Goal: Task Accomplishment & Management: Complete application form

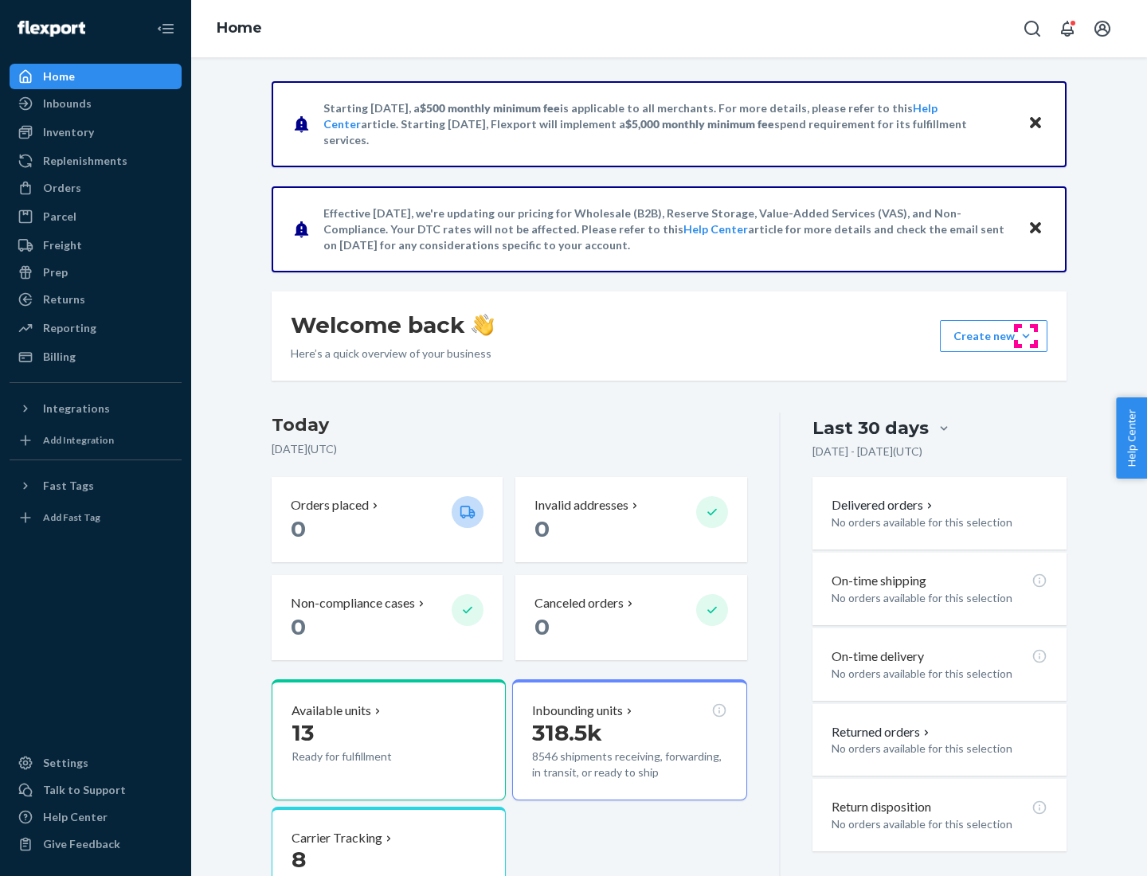
click at [1026, 336] on button "Create new Create new inbound Create new order Create new product" at bounding box center [993, 336] width 107 height 32
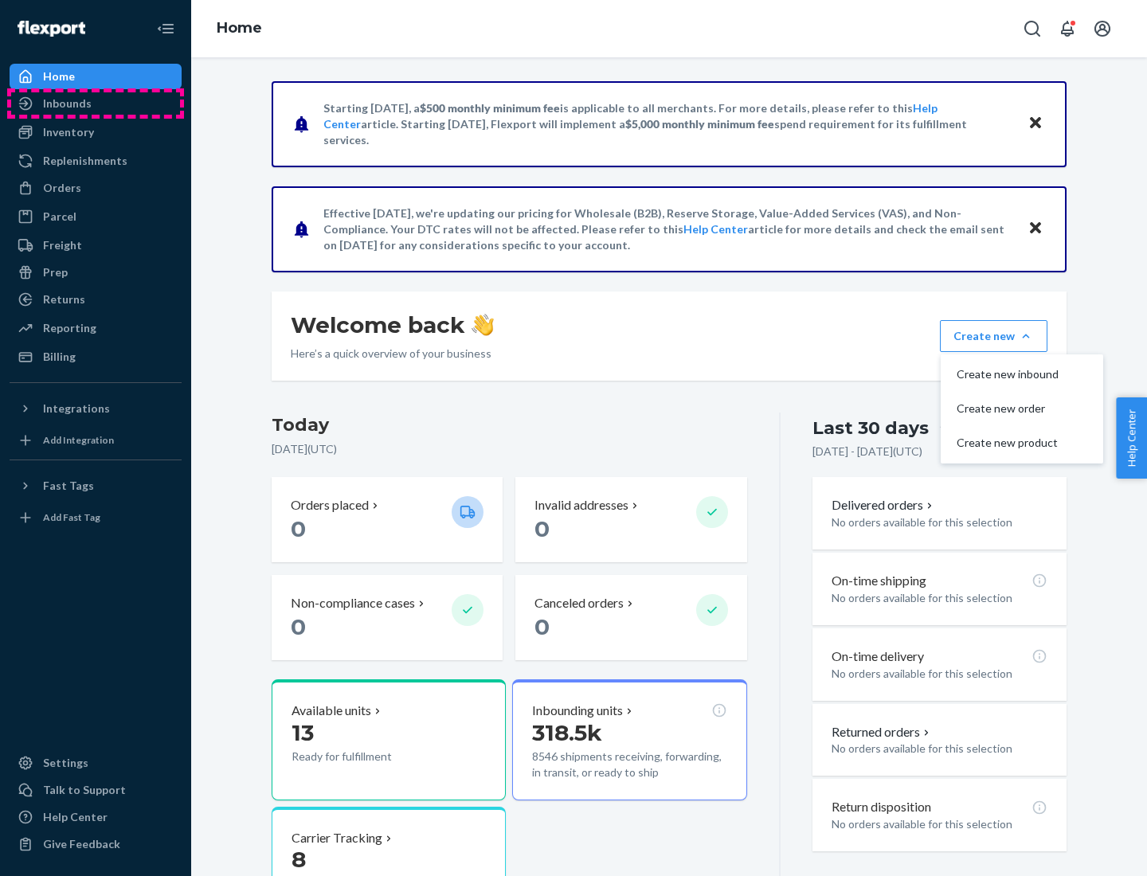
click at [96, 104] on div "Inbounds" at bounding box center [95, 103] width 169 height 22
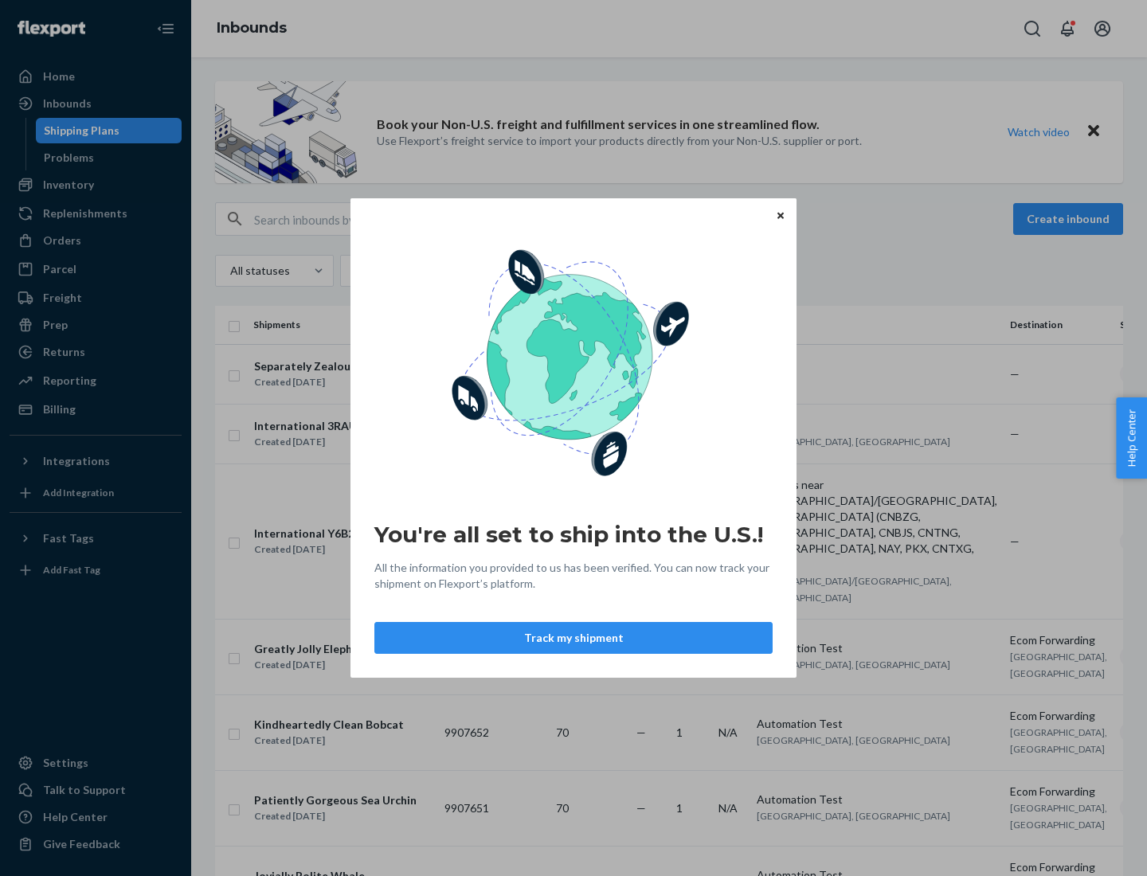
click at [96, 185] on div "You're all set to ship into the U.S.! All the information you provided to us ha…" at bounding box center [573, 438] width 1147 height 876
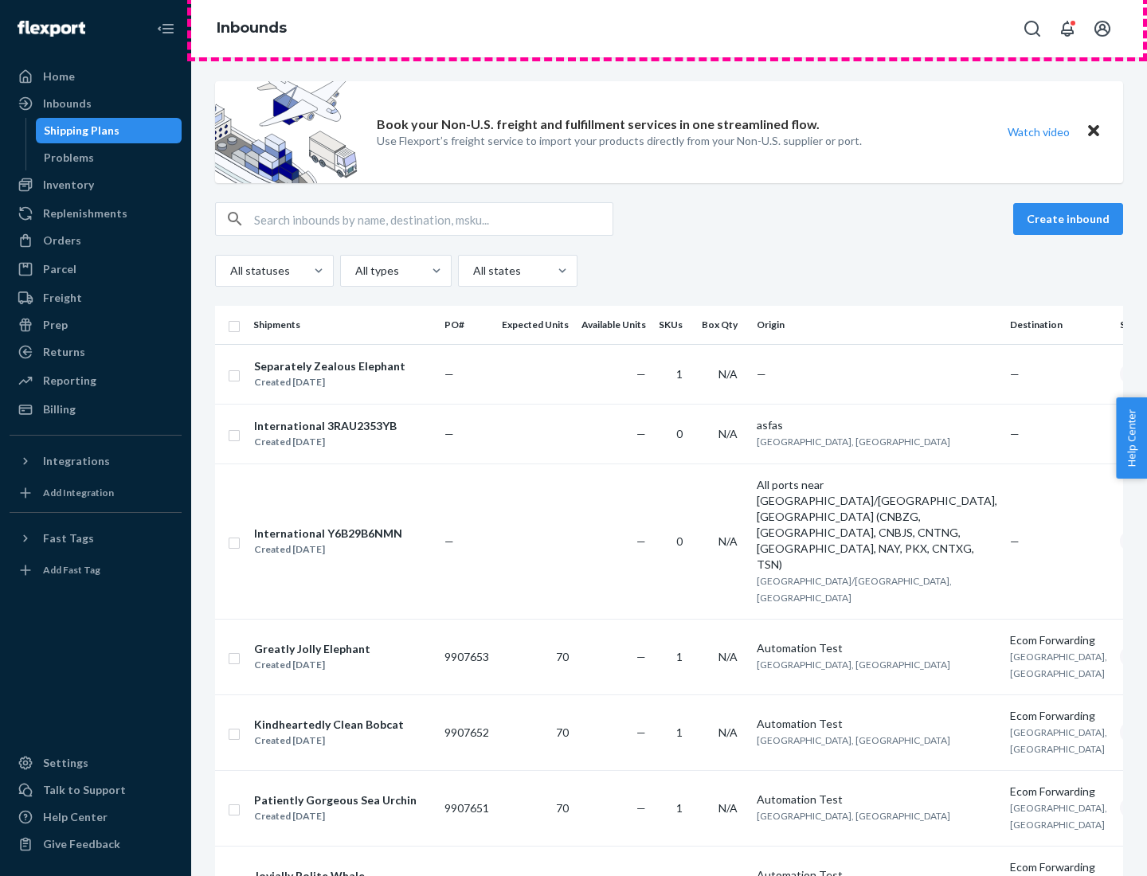
click at [669, 29] on div "Inbounds" at bounding box center [669, 28] width 956 height 57
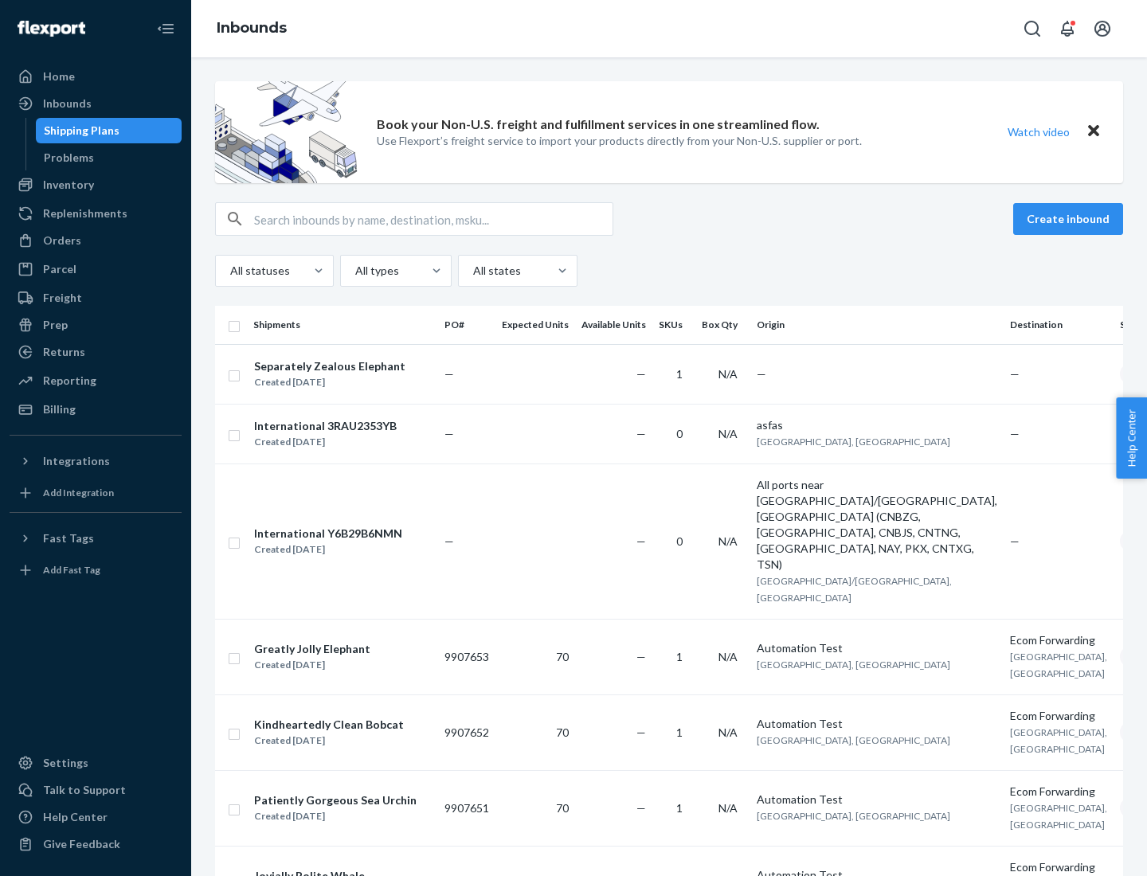
click at [669, 271] on div "All statuses All types All states" at bounding box center [669, 271] width 908 height 32
click at [79, 131] on div "Shipping Plans" at bounding box center [82, 131] width 76 height 16
click at [1070, 219] on button "Create inbound" at bounding box center [1068, 219] width 110 height 32
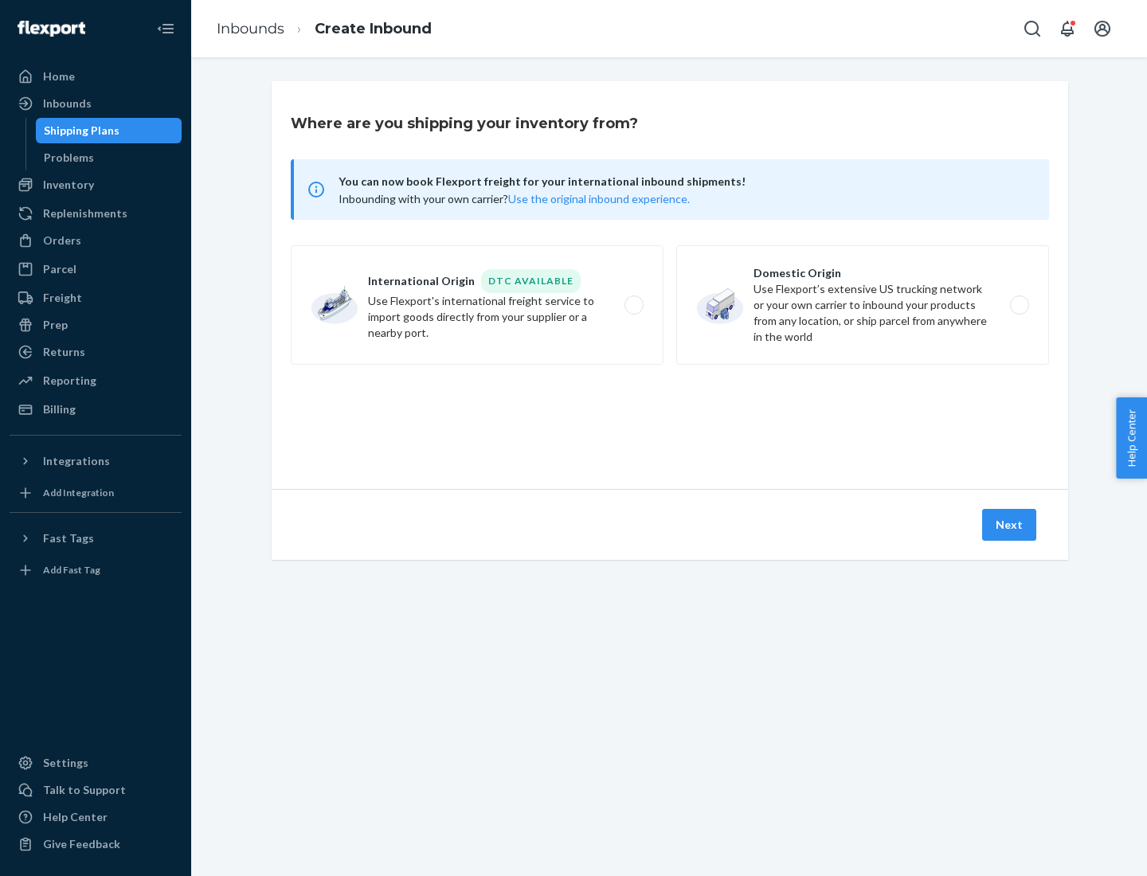
click at [477, 305] on label "International Origin DTC Available Use Flexport's international freight service…" at bounding box center [477, 304] width 373 height 119
click at [633, 305] on input "International Origin DTC Available Use Flexport's international freight service…" at bounding box center [638, 305] width 10 height 10
radio input "true"
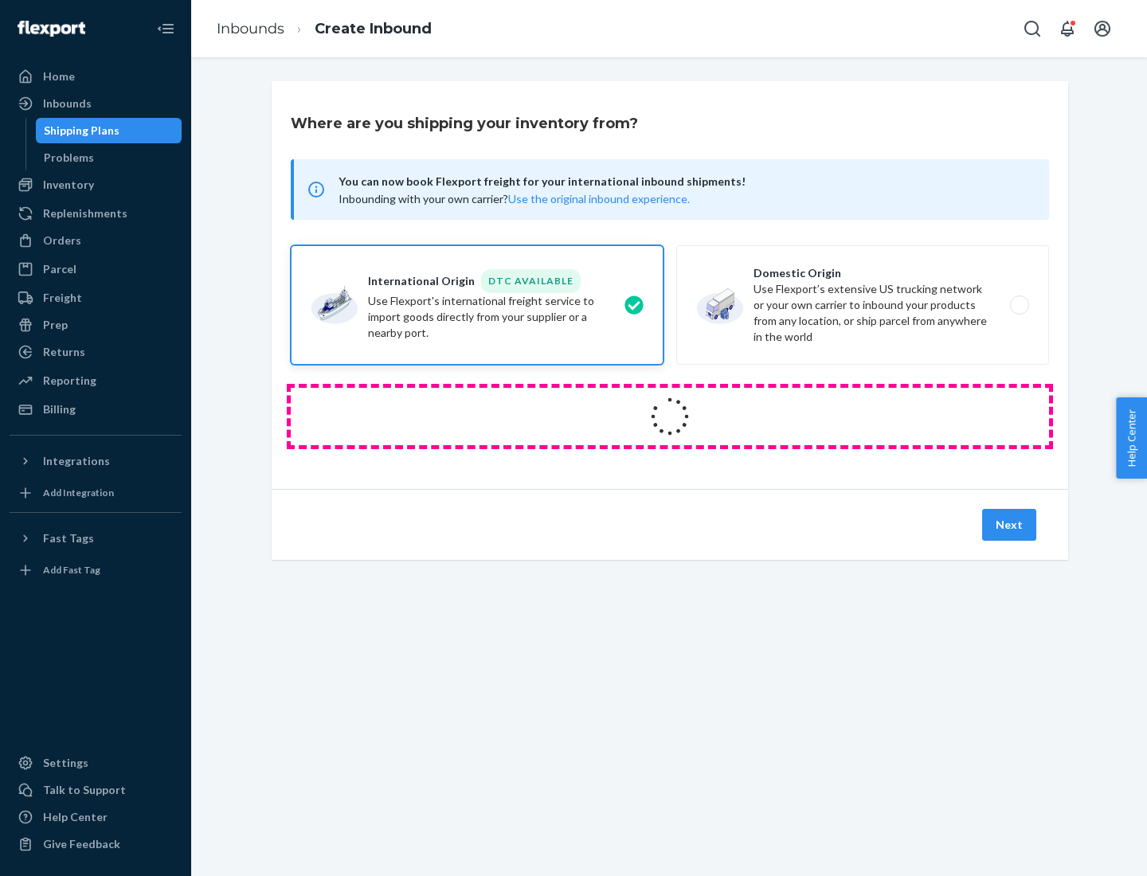
click at [670, 416] on icon at bounding box center [669, 416] width 51 height 51
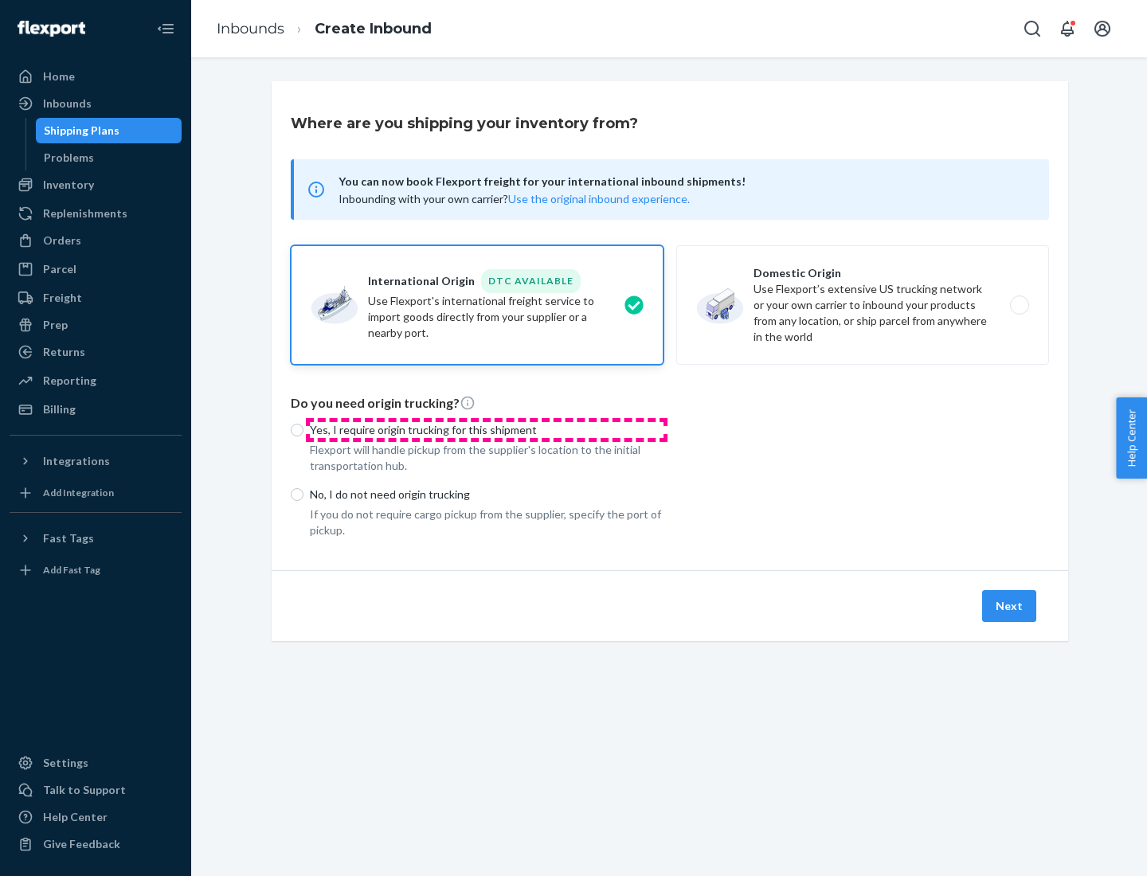
click at [487, 429] on p "Yes, I require origin trucking for this shipment" at bounding box center [487, 430] width 354 height 16
click at [303, 429] on input "Yes, I require origin trucking for this shipment" at bounding box center [297, 430] width 13 height 13
radio input "true"
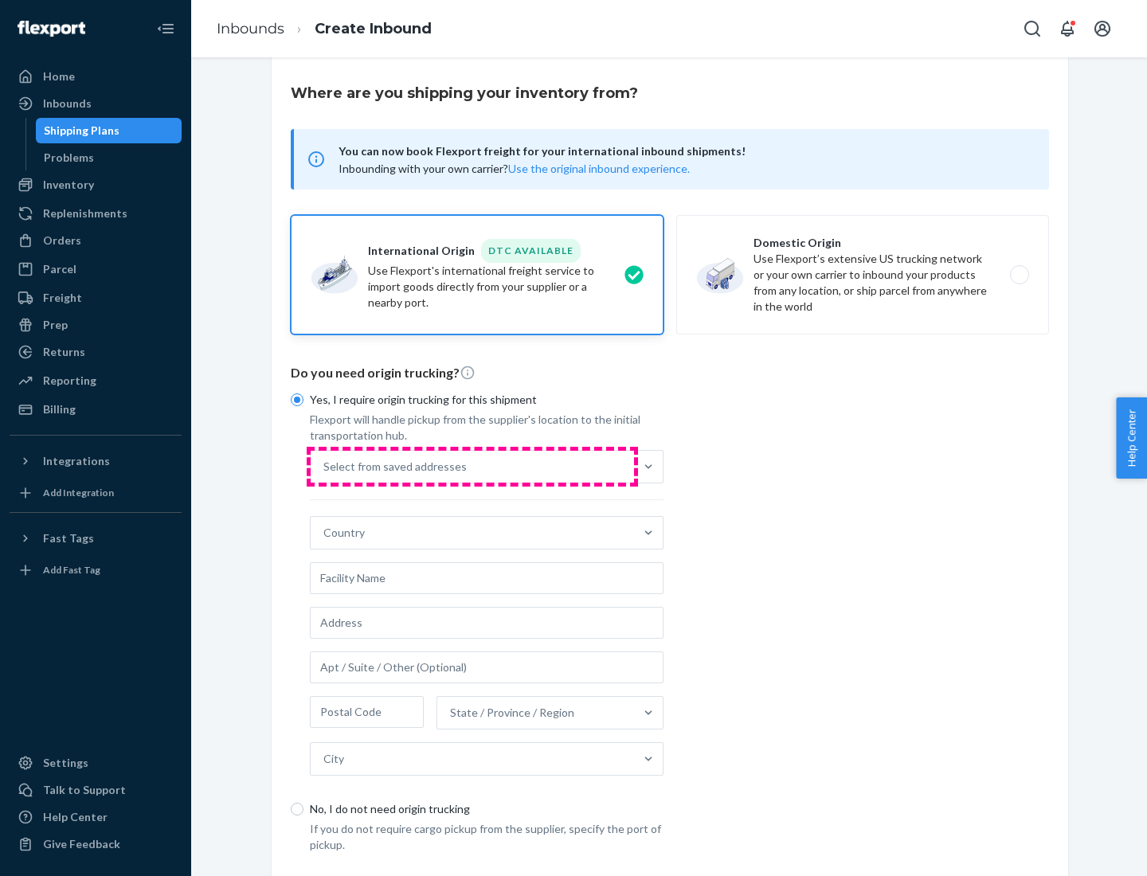
click at [472, 466] on div "Select from saved addresses" at bounding box center [472, 467] width 323 height 32
click at [325, 466] on input "Select from saved addresses" at bounding box center [324, 467] width 2 height 16
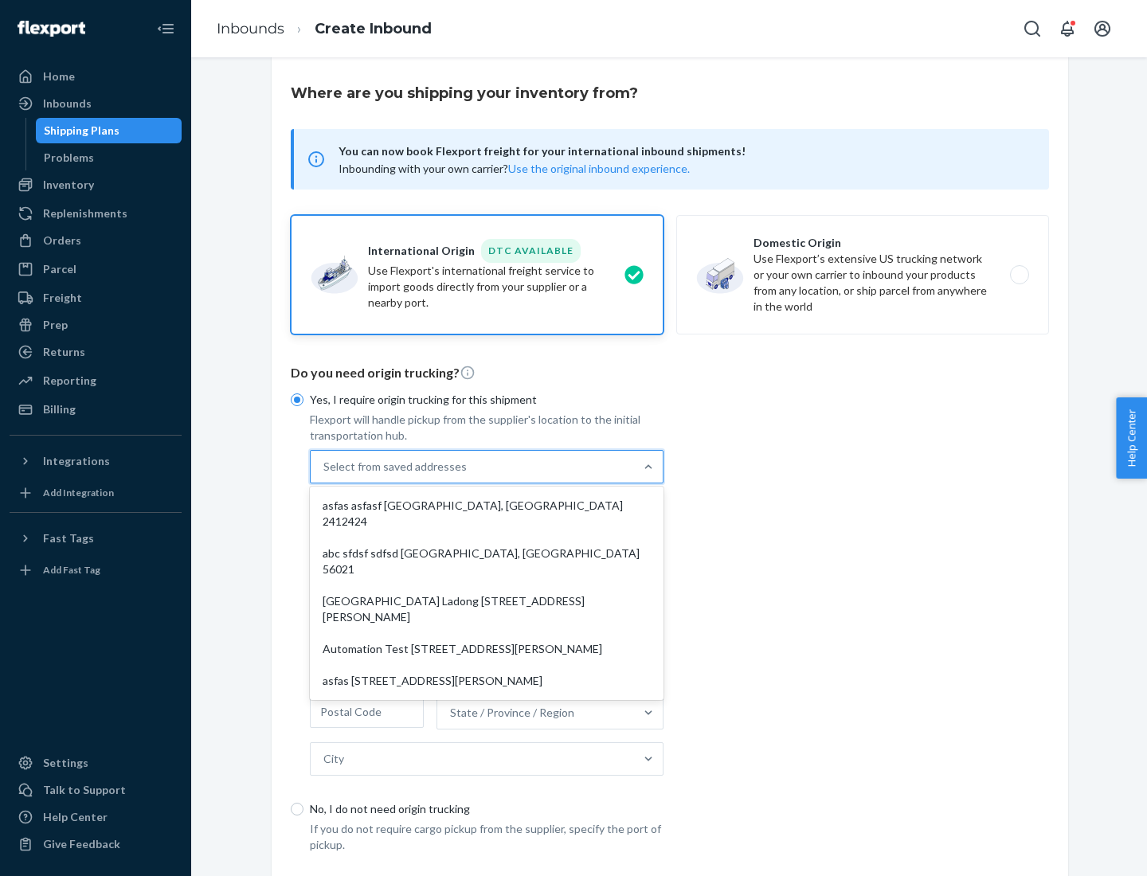
scroll to position [69, 0]
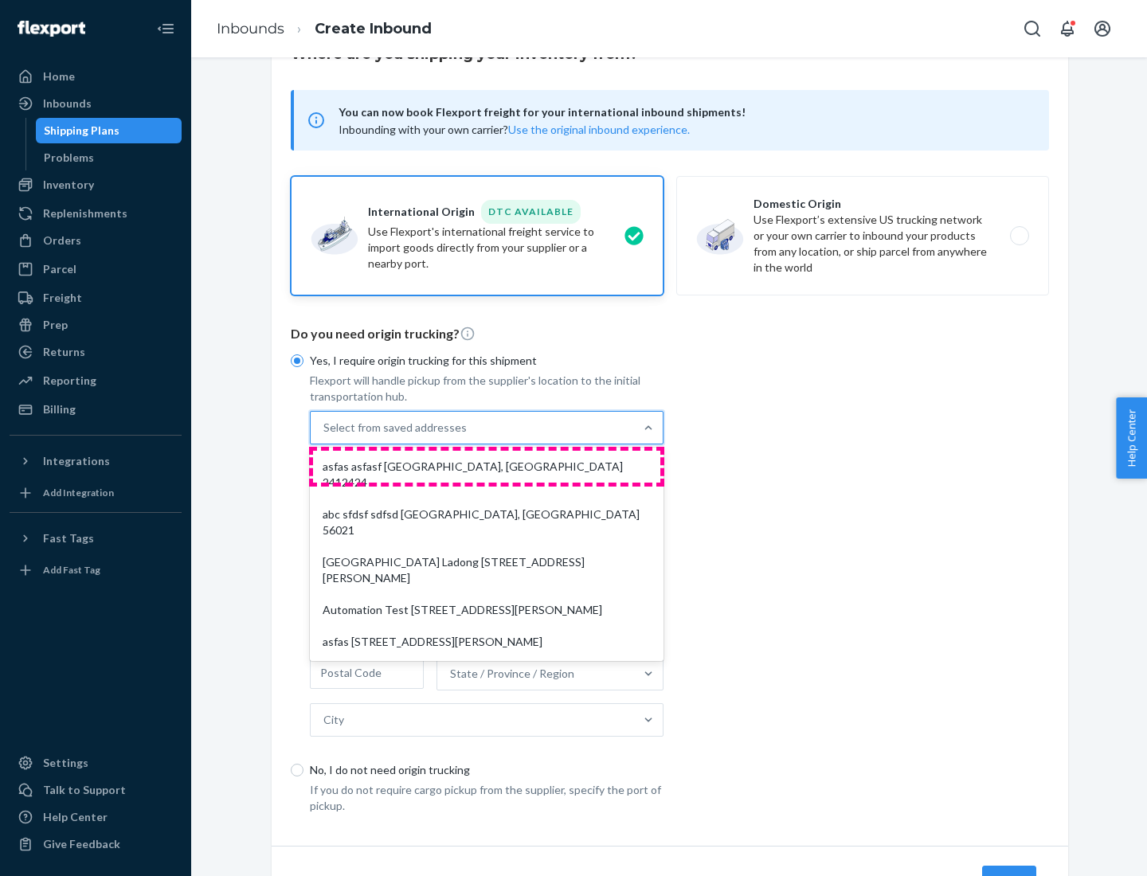
click at [487, 466] on div "asfas asfasf [GEOGRAPHIC_DATA], [GEOGRAPHIC_DATA] 2412424" at bounding box center [486, 475] width 347 height 48
click at [325, 436] on input "option asfas asfasf [GEOGRAPHIC_DATA], [GEOGRAPHIC_DATA] 2412424 focused, 1 of …" at bounding box center [324, 428] width 2 height 16
type input "asfas"
type input "asfasf"
type input "2412424"
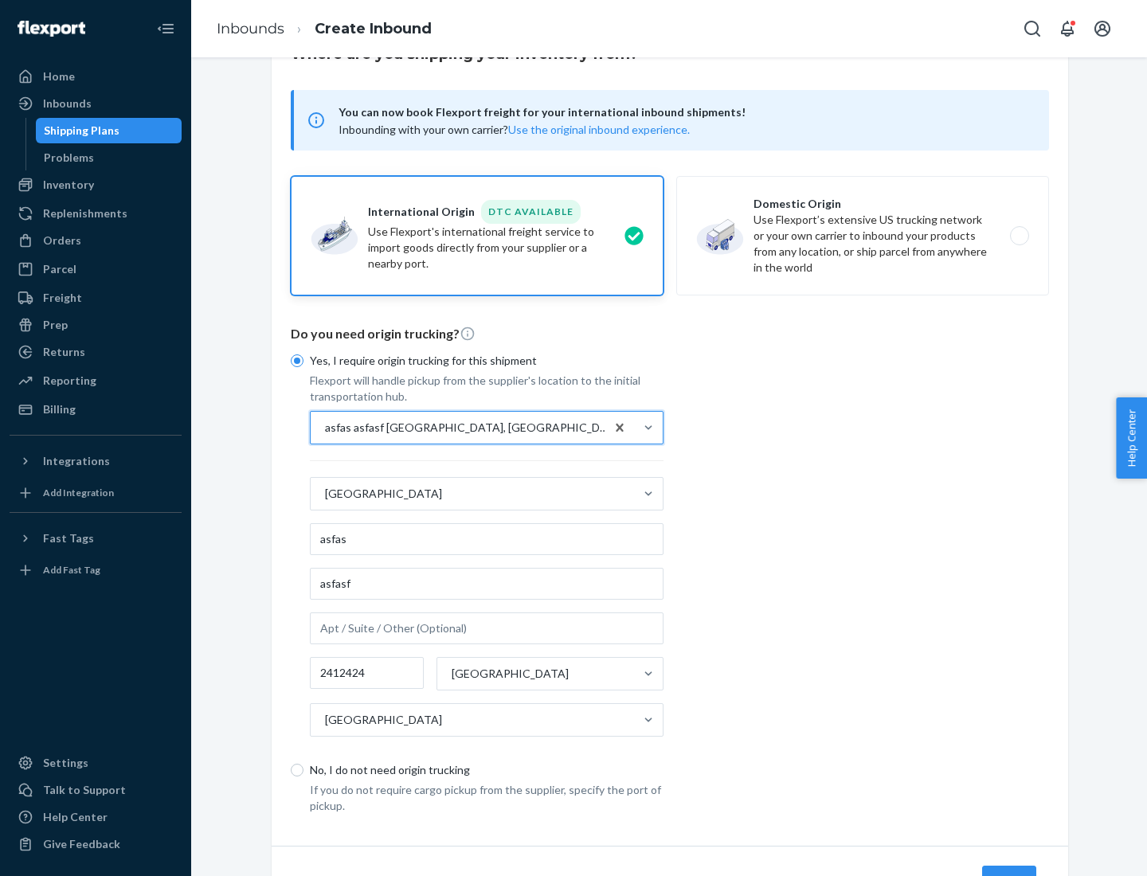
scroll to position [148, 0]
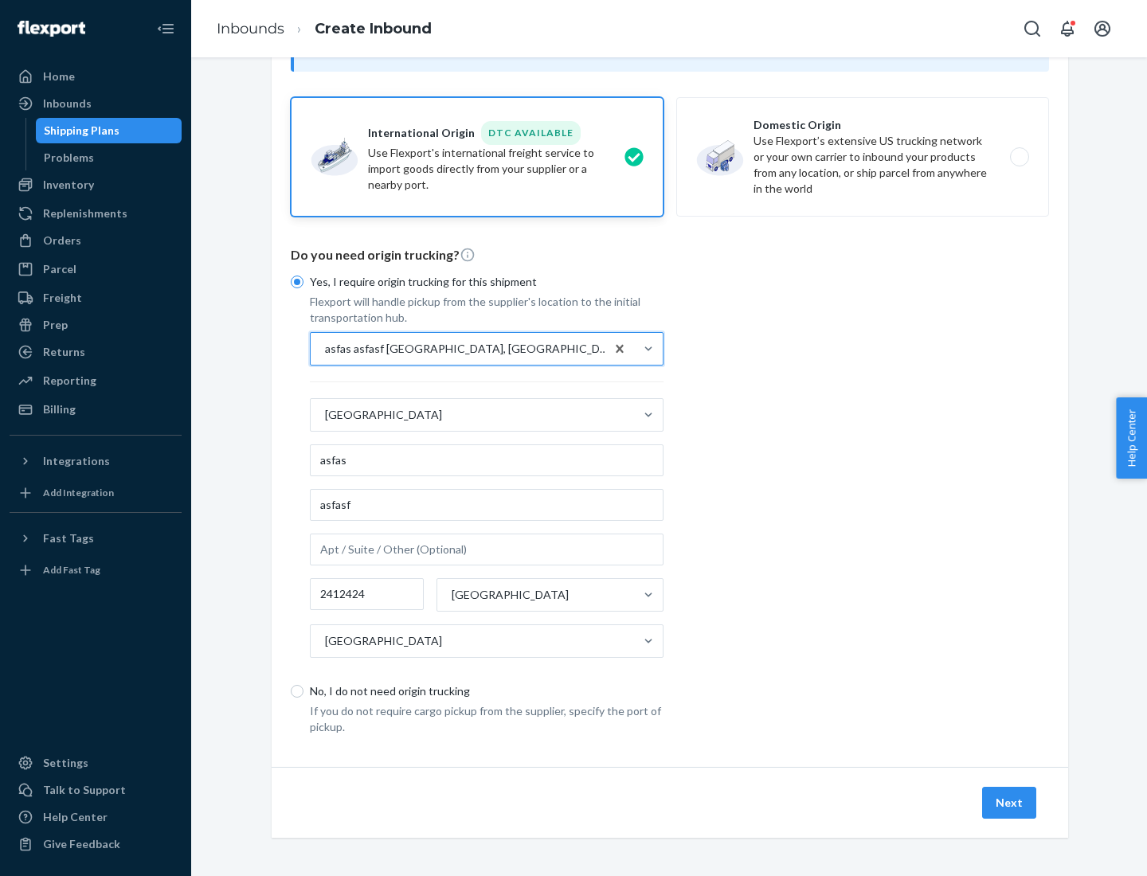
click at [1010, 802] on button "Next" at bounding box center [1009, 803] width 54 height 32
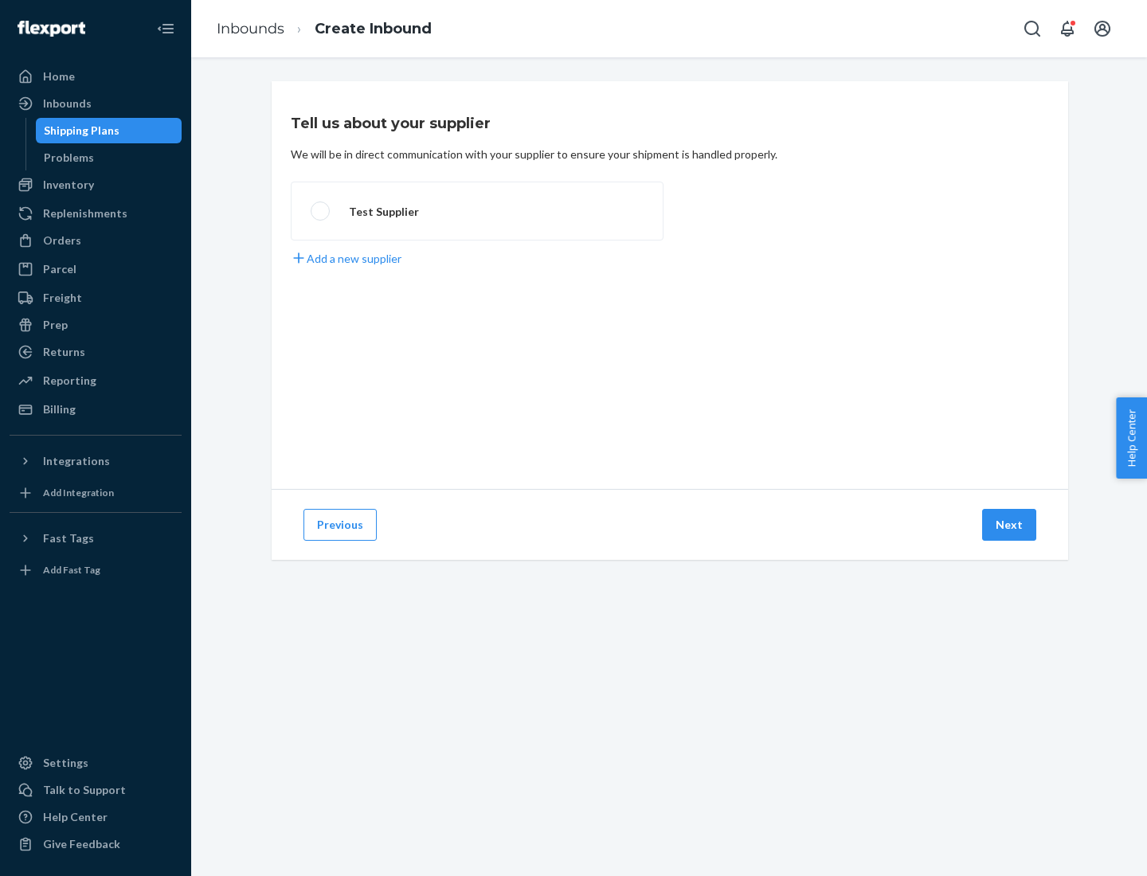
click at [477, 211] on label "Test Supplier" at bounding box center [477, 211] width 373 height 59
click at [321, 211] on input "Test Supplier" at bounding box center [316, 211] width 10 height 10
radio input "true"
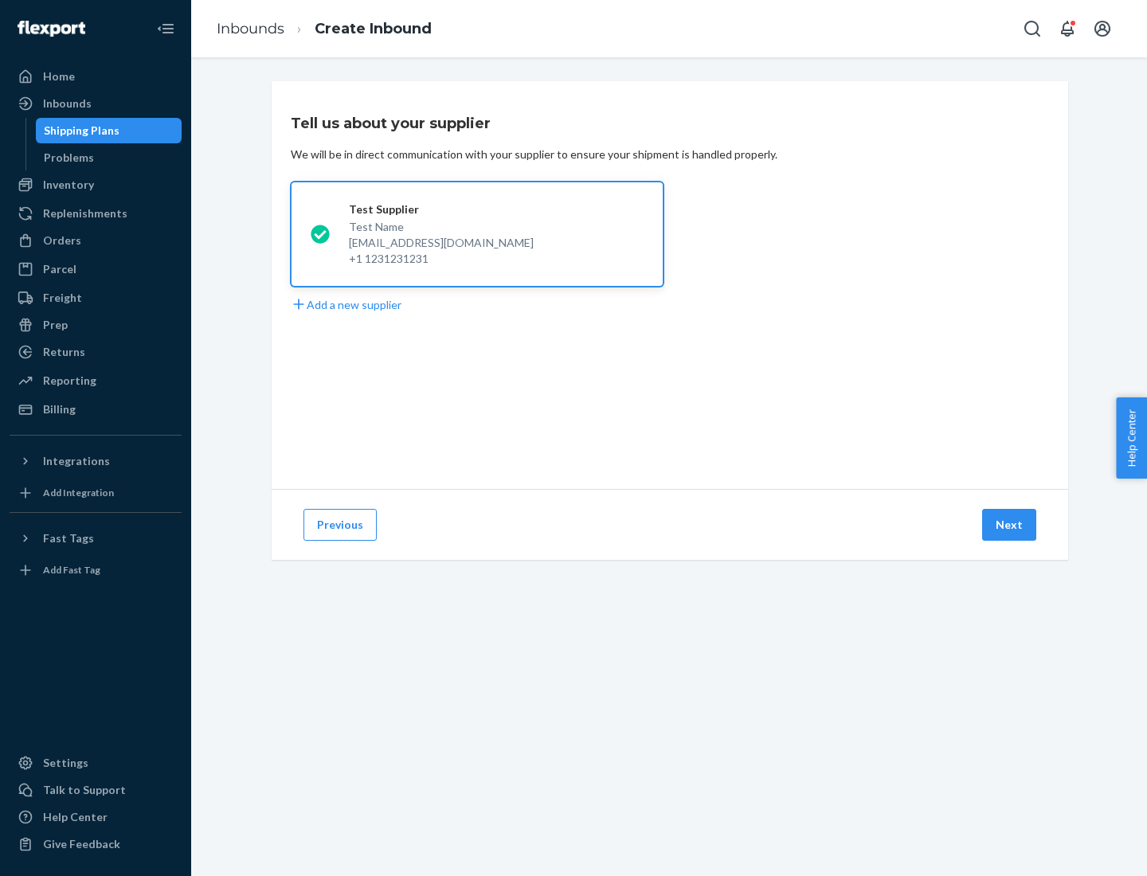
click at [1010, 525] on button "Next" at bounding box center [1009, 525] width 54 height 32
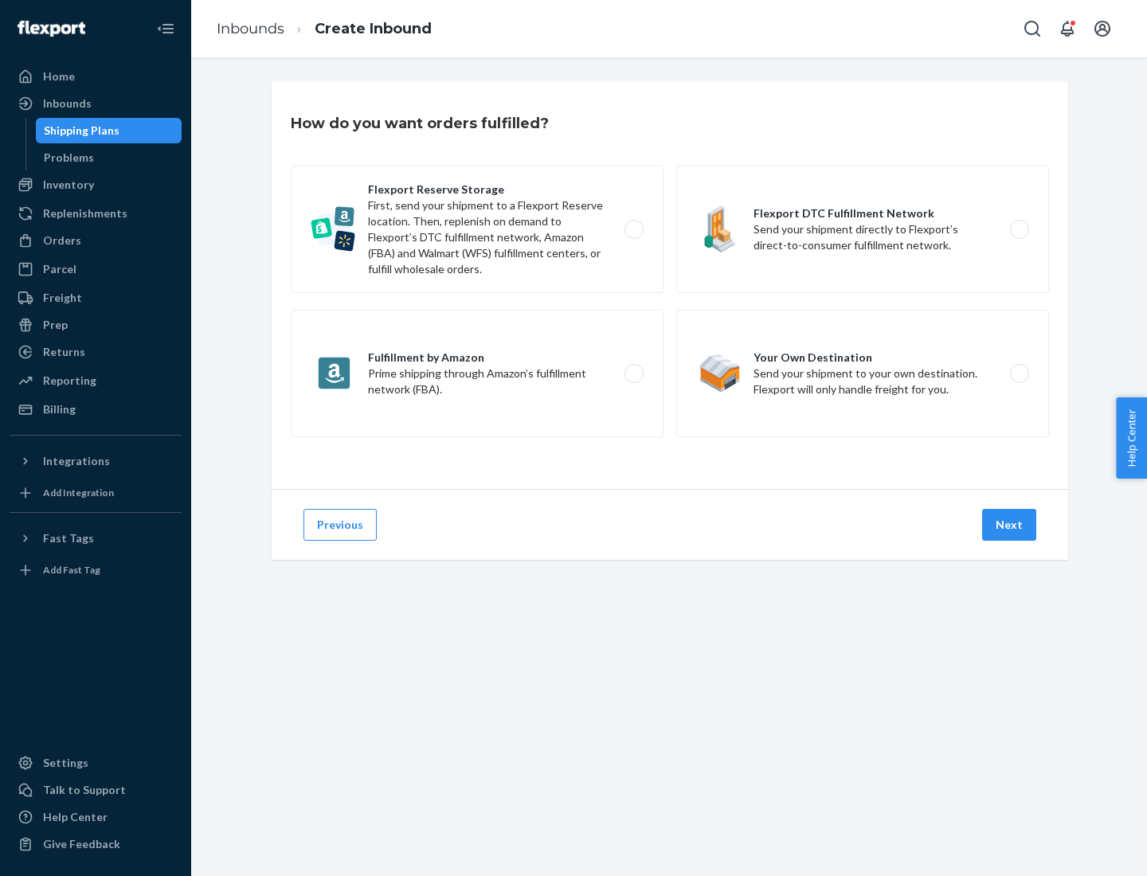
click at [477, 373] on label "Fulfillment by Amazon Prime shipping through Amazon’s fulfillment network (FBA)." at bounding box center [477, 373] width 373 height 127
click at [633, 373] on input "Fulfillment by Amazon Prime shipping through Amazon’s fulfillment network (FBA)." at bounding box center [638, 374] width 10 height 10
radio input "true"
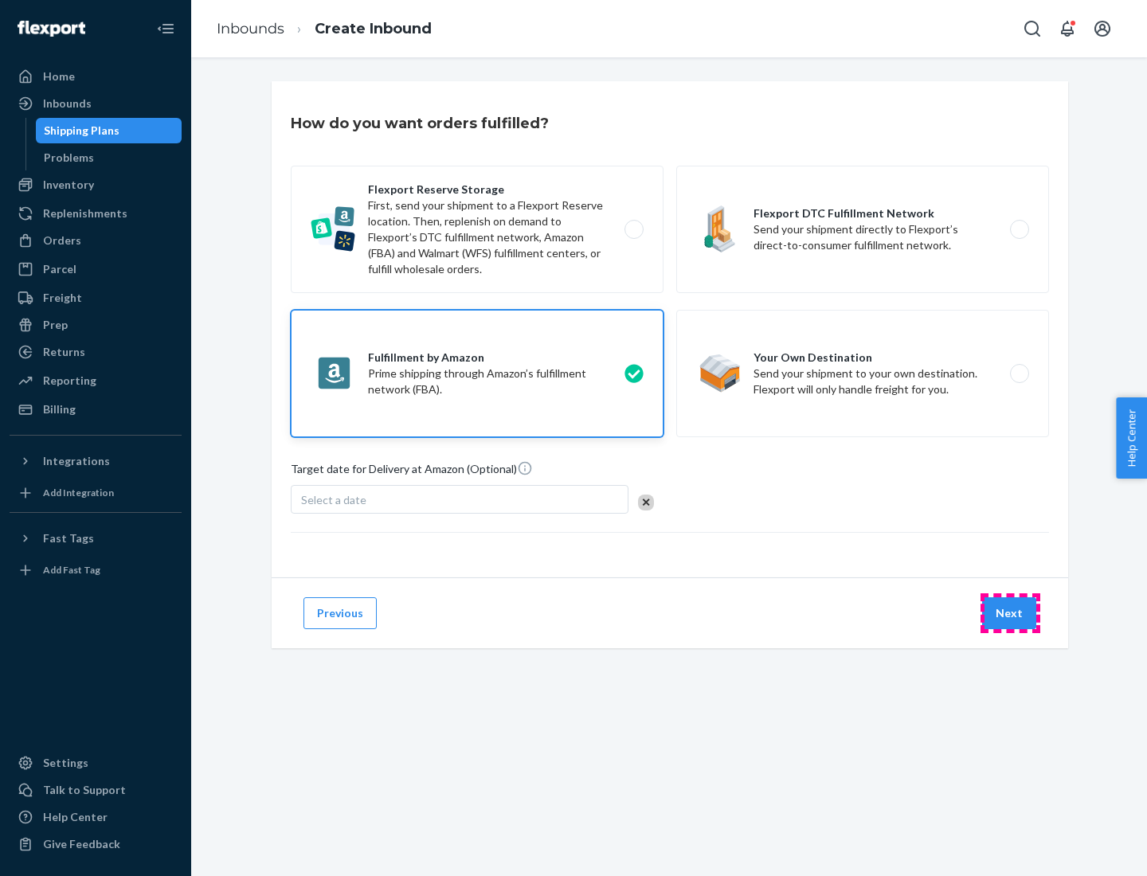
click at [1010, 613] on button "Next" at bounding box center [1009, 613] width 54 height 32
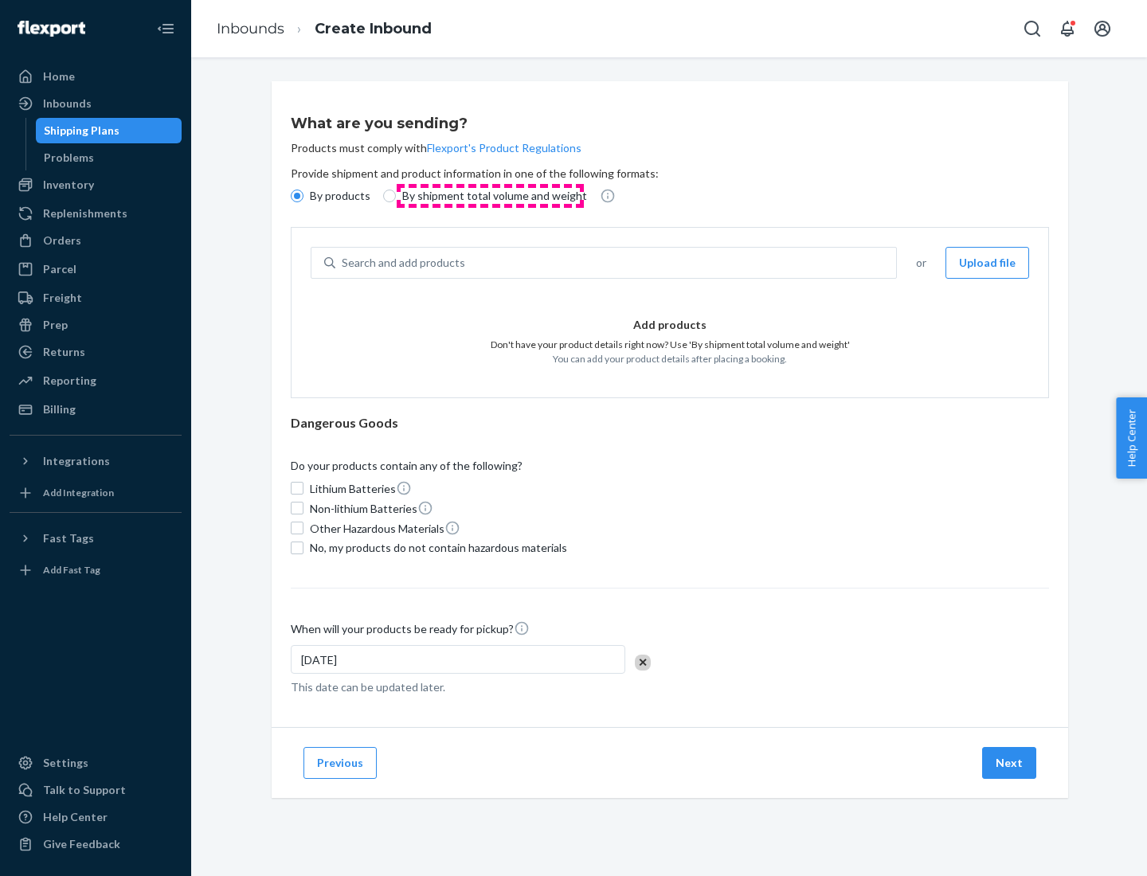
click at [490, 196] on p "By shipment total volume and weight" at bounding box center [494, 196] width 185 height 16
click at [396, 196] on input "By shipment total volume and weight" at bounding box center [389, 196] width 13 height 13
radio input "true"
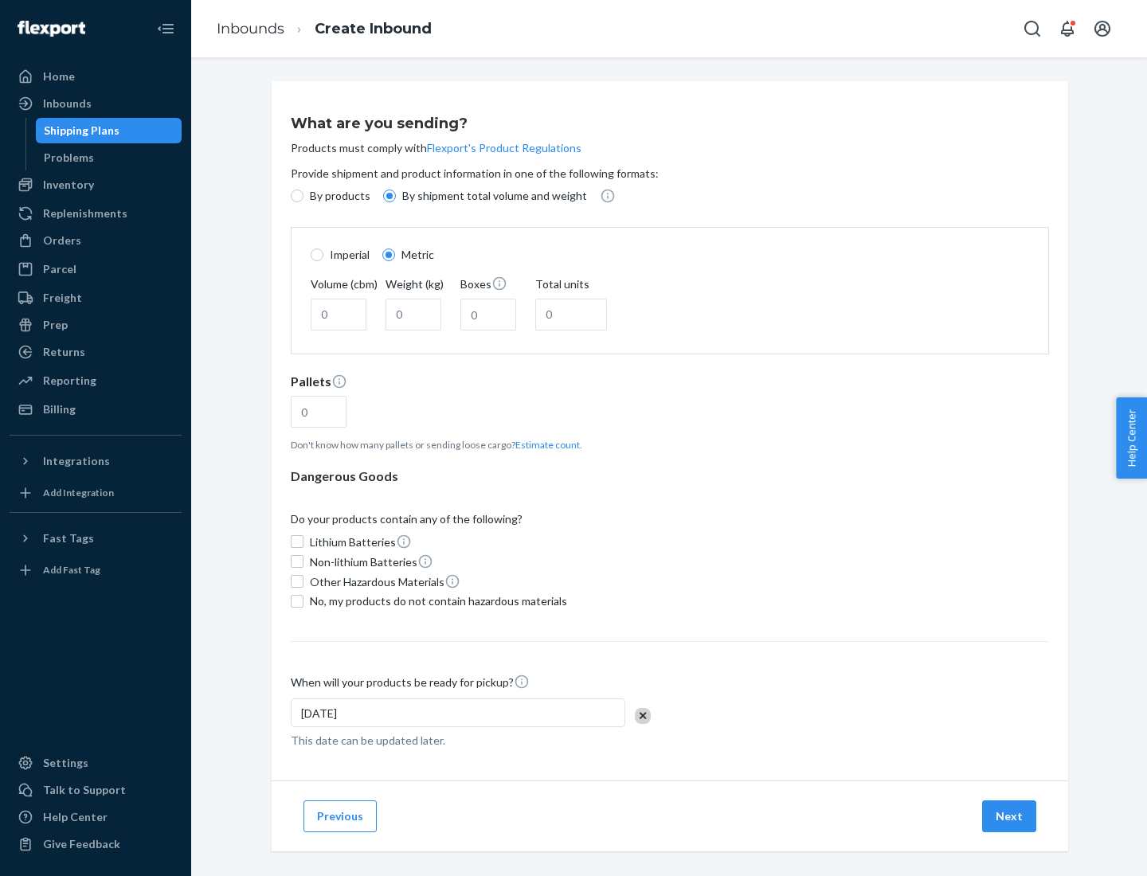
click at [338, 196] on p "By products" at bounding box center [340, 196] width 61 height 16
click at [303, 196] on input "By products" at bounding box center [297, 196] width 13 height 13
radio input "true"
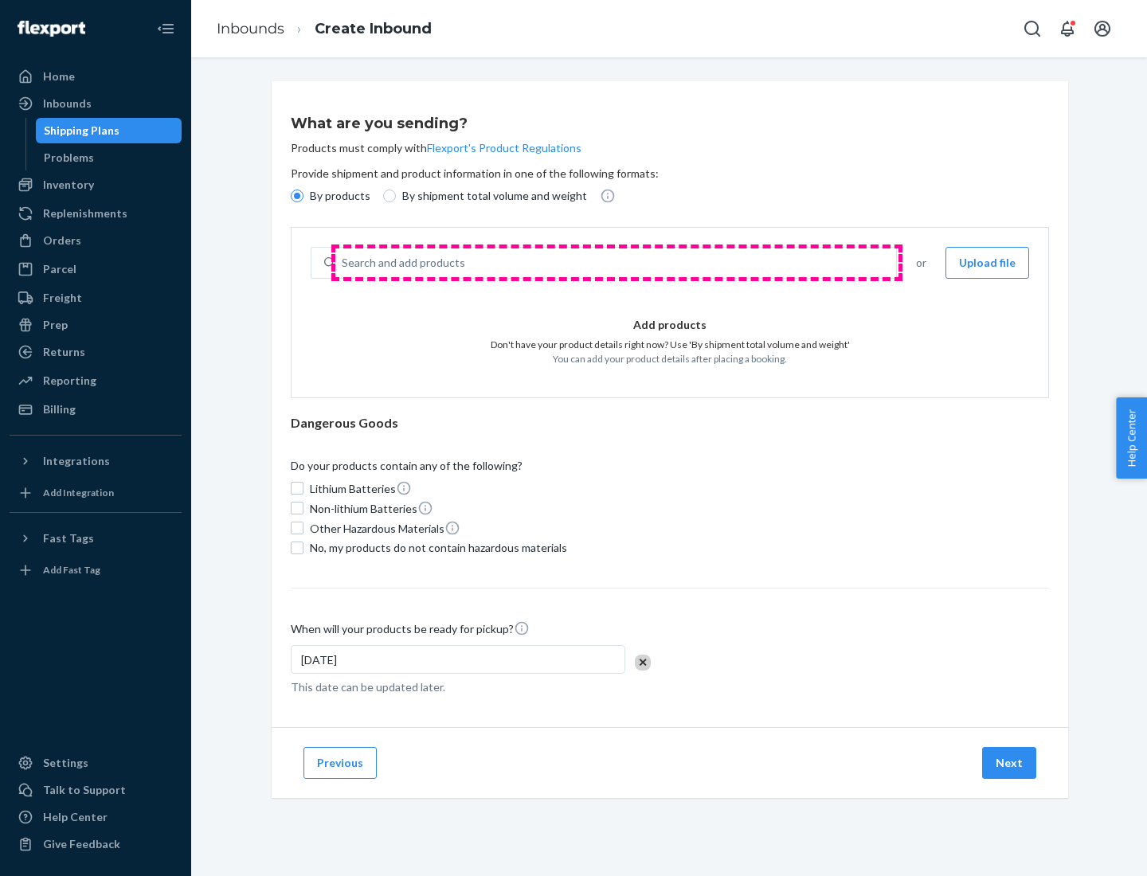
click at [616, 263] on div "Search and add products" at bounding box center [615, 262] width 561 height 29
click at [343, 263] on input "Search and add products" at bounding box center [343, 263] width 2 height 16
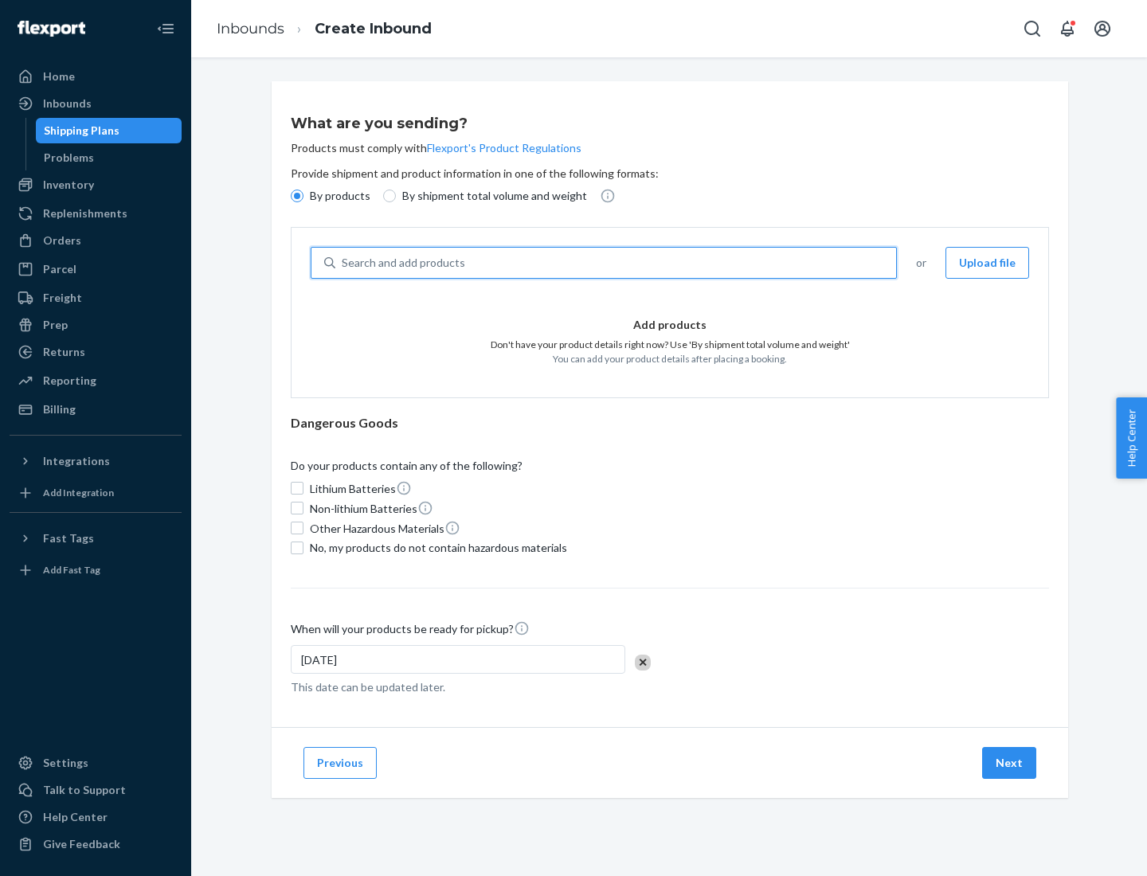
type input "test"
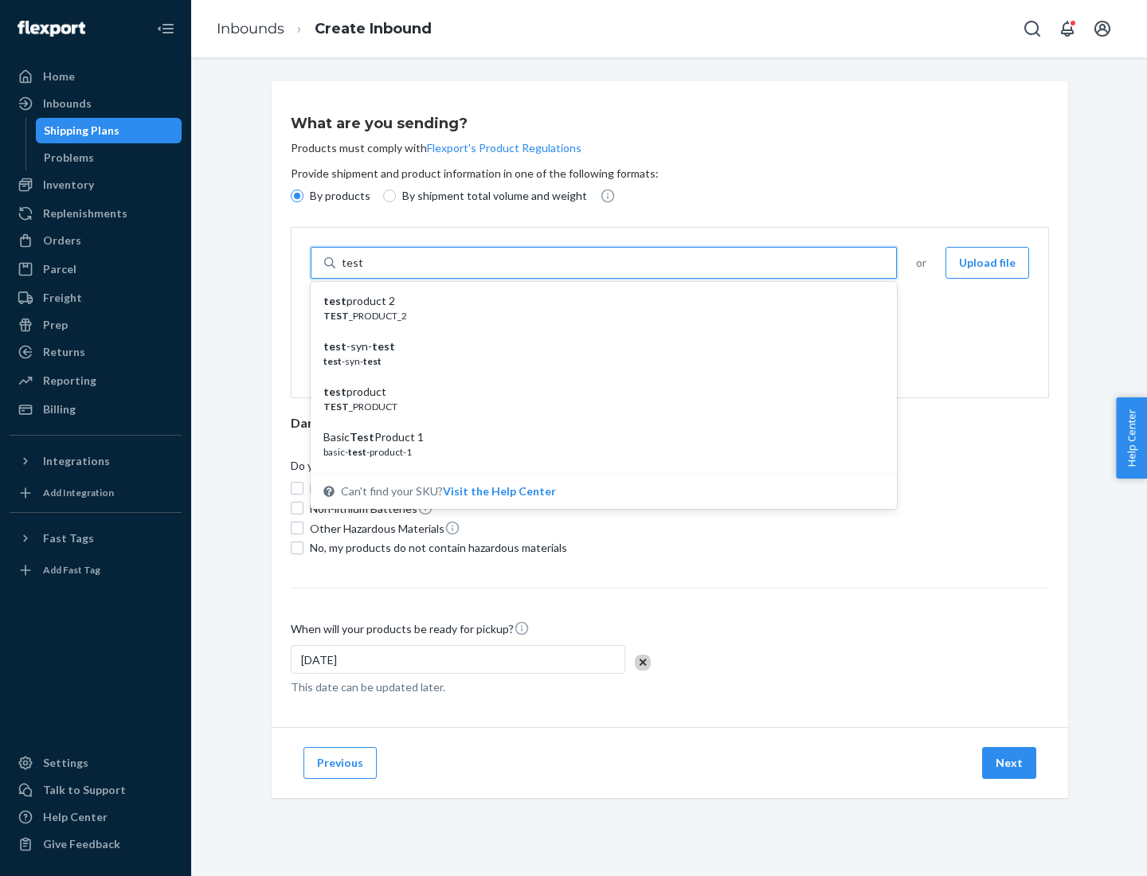
click at [598, 301] on div "test product 2" at bounding box center [597, 301] width 548 height 16
click at [362, 271] on input "test" at bounding box center [352, 263] width 21 height 16
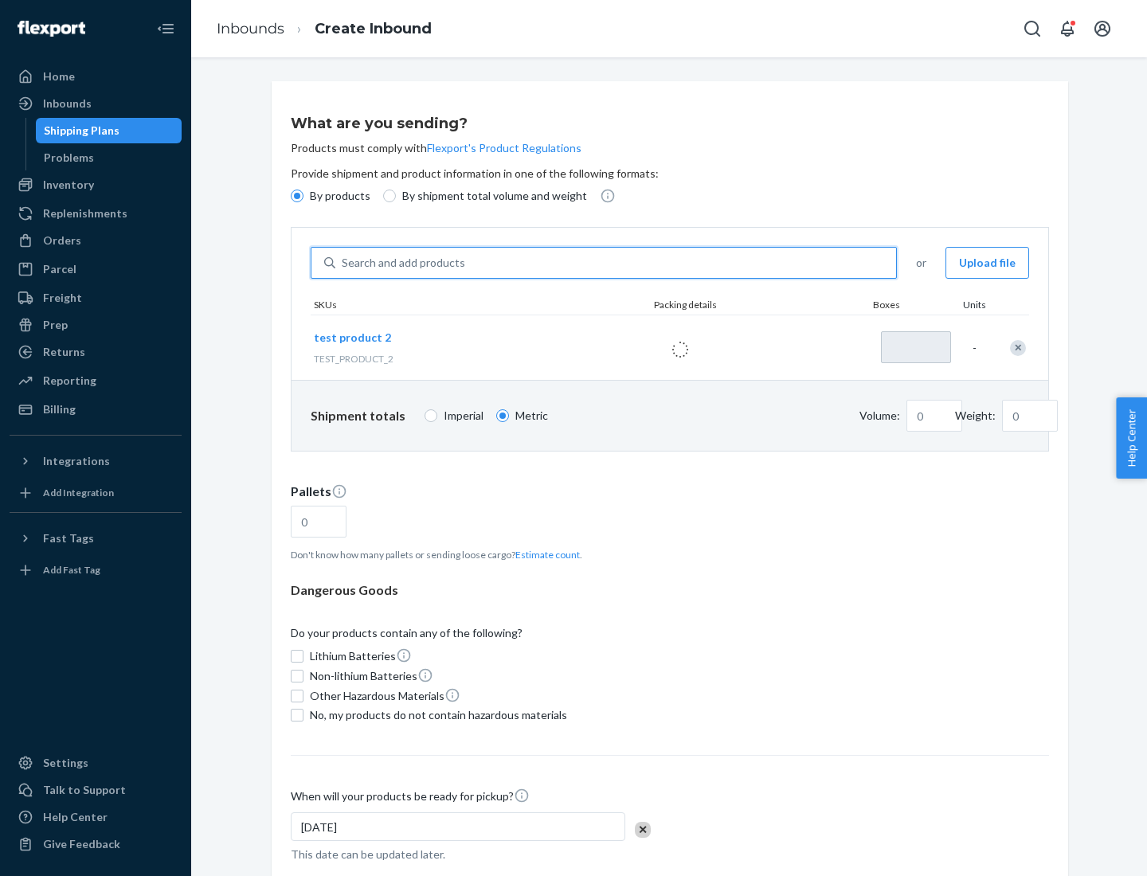
type input "1"
type input "0.02"
type input "22.23"
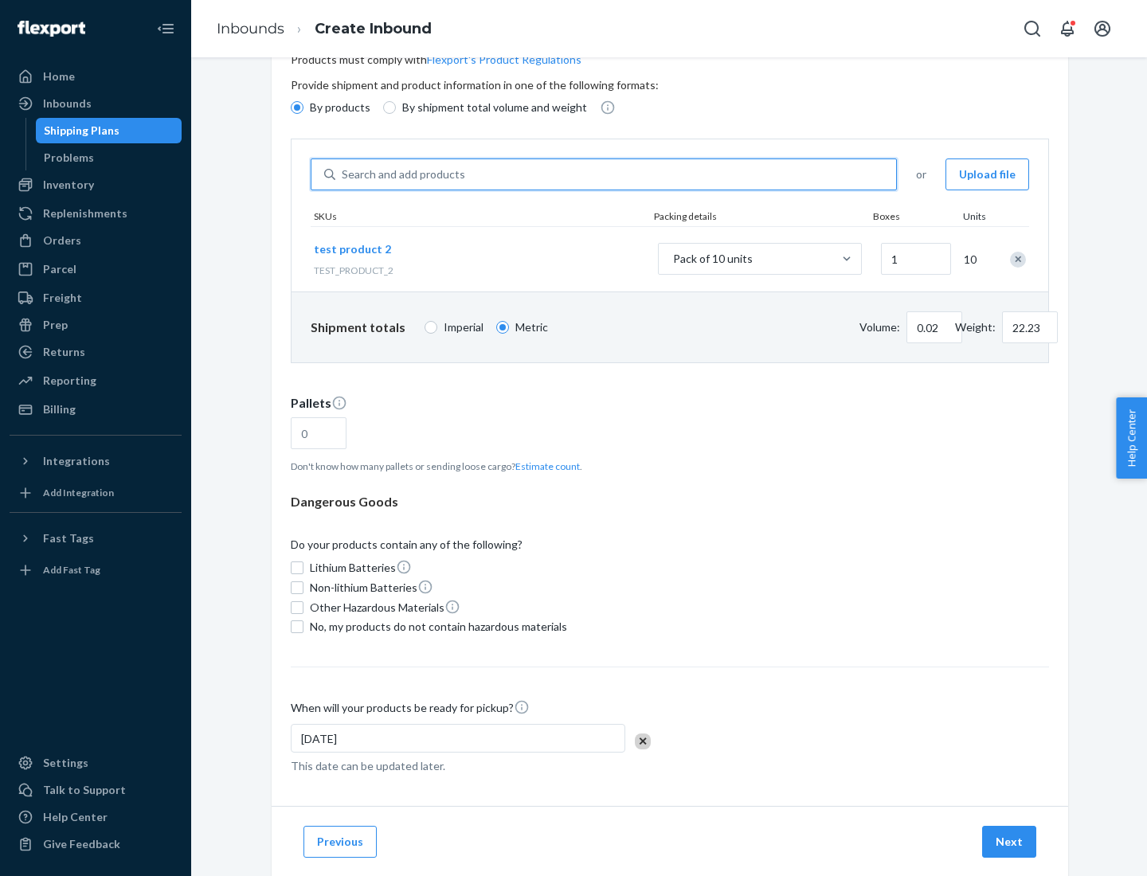
click at [544, 466] on button "Estimate count" at bounding box center [547, 466] width 64 height 14
type input "1"
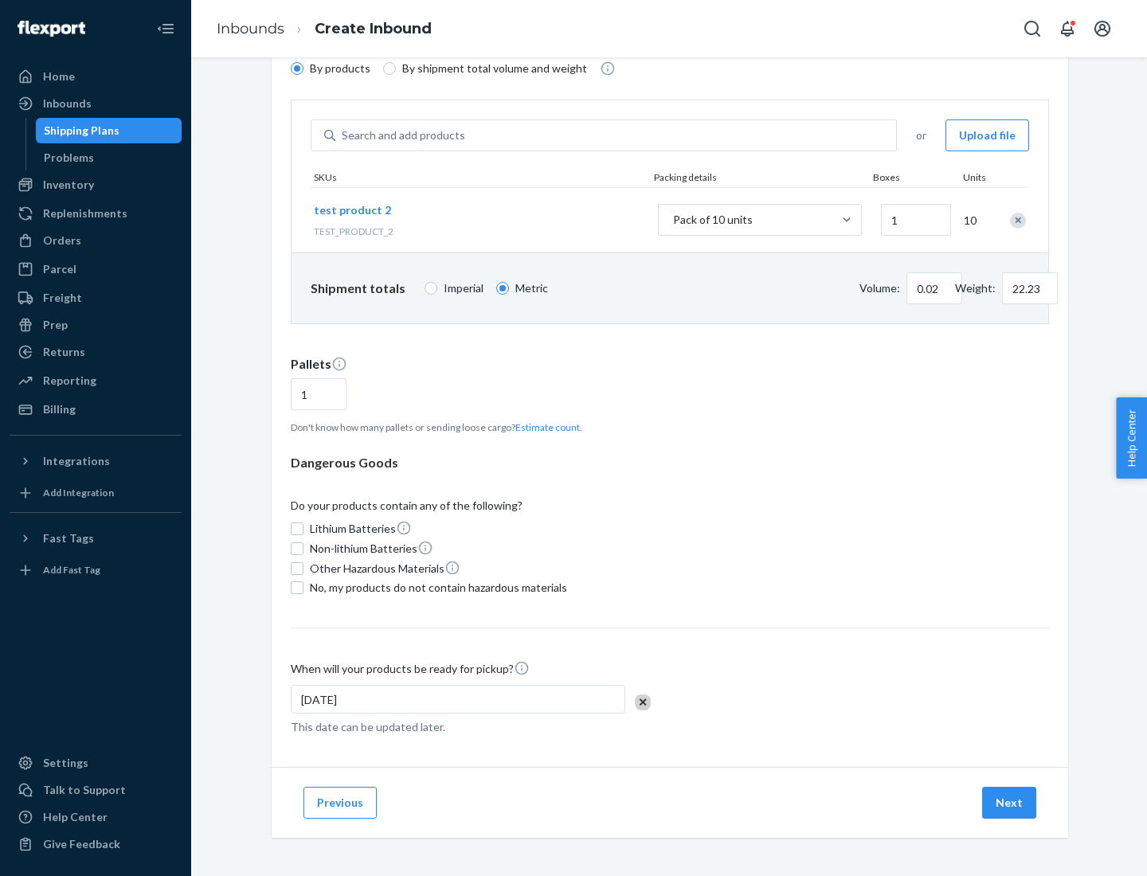
click at [436, 588] on span "No, my products do not contain hazardous materials" at bounding box center [438, 588] width 257 height 16
click at [303, 588] on input "No, my products do not contain hazardous materials" at bounding box center [297, 587] width 13 height 13
checkbox input "true"
click at [1010, 803] on button "Next" at bounding box center [1009, 803] width 54 height 32
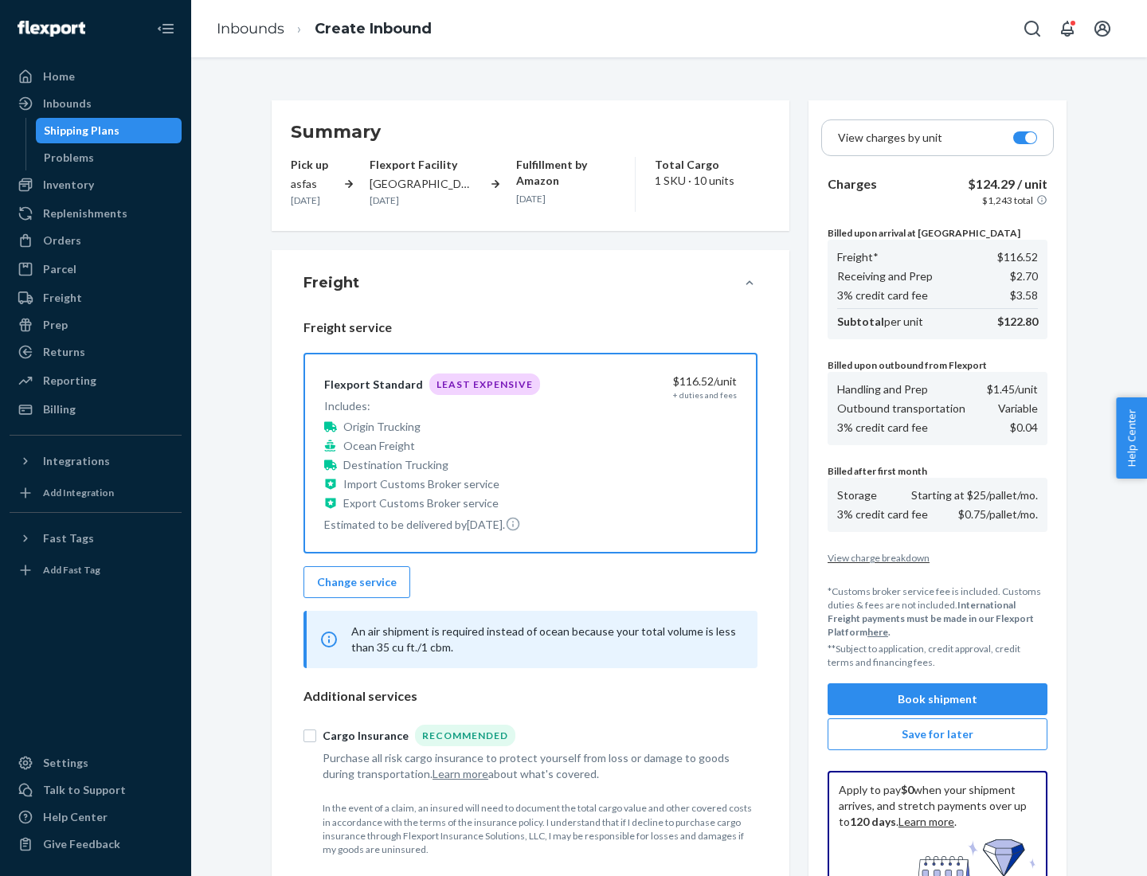
scroll to position [233, 0]
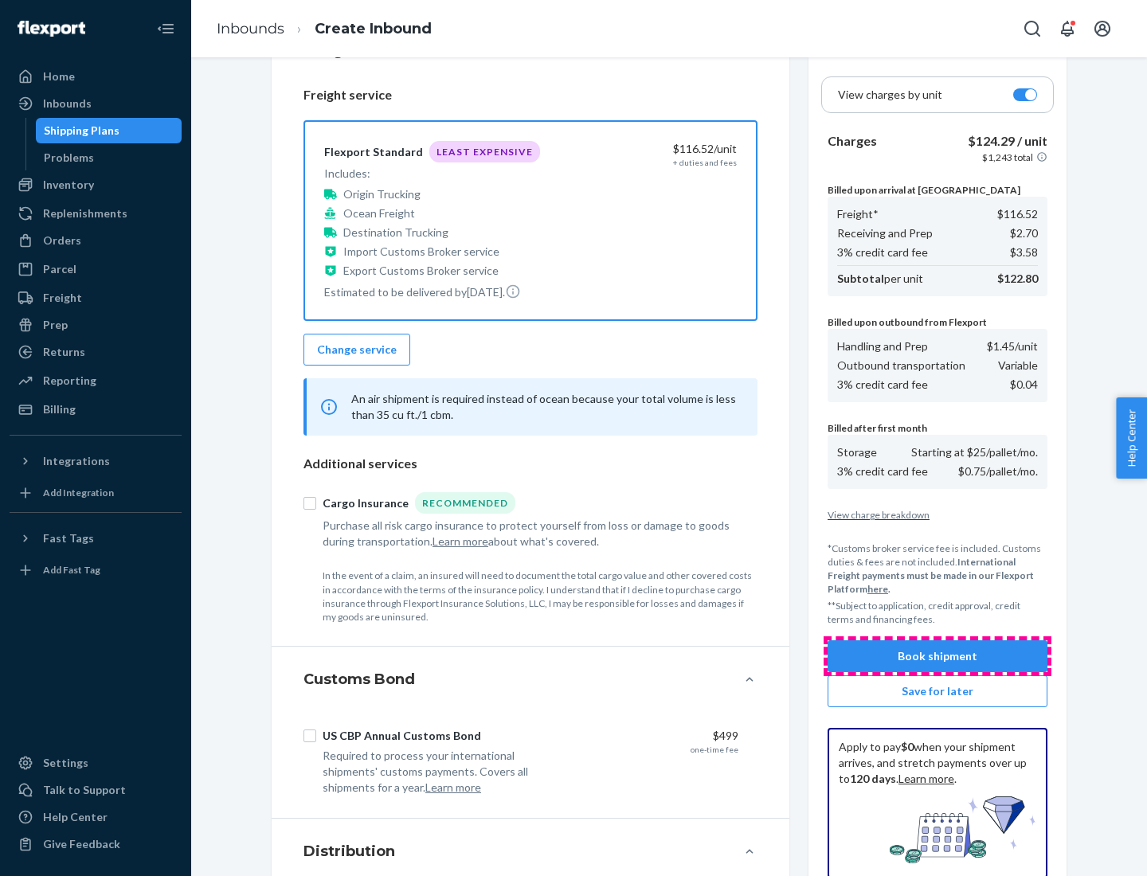
click at [937, 656] on button "Book shipment" at bounding box center [937, 656] width 220 height 32
